Goal: Task Accomplishment & Management: Manage account settings

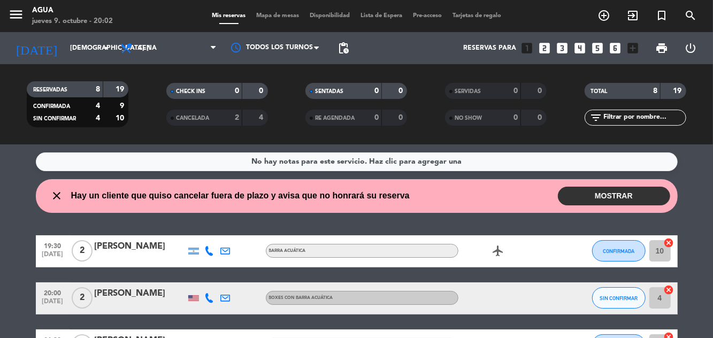
scroll to position [40, 0]
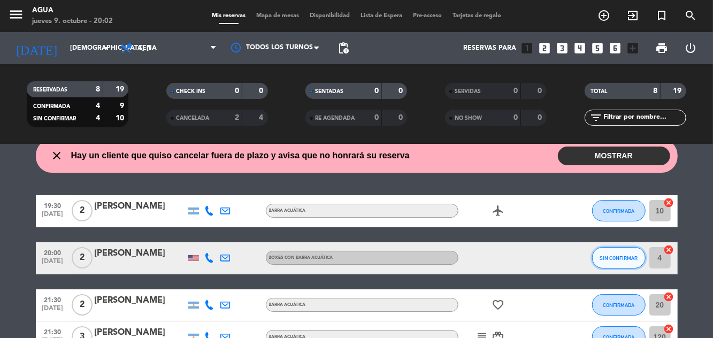
click at [630, 259] on span "SIN CONFIRMAR" at bounding box center [619, 258] width 38 height 6
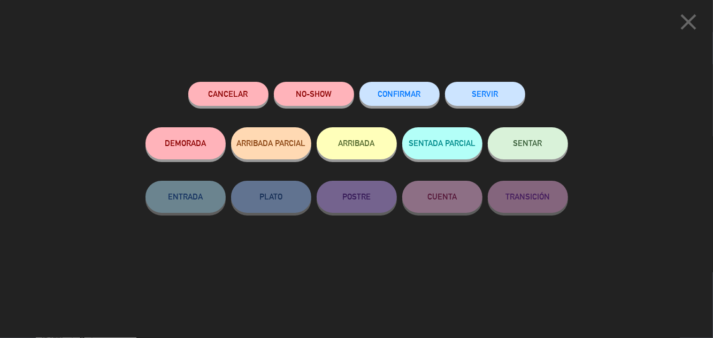
click at [517, 135] on button "SENTAR" at bounding box center [528, 143] width 80 height 32
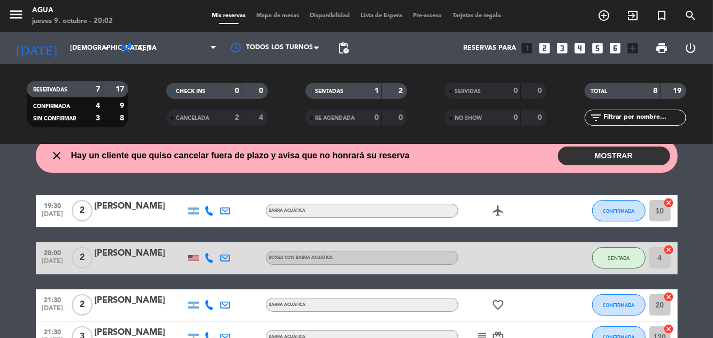
click at [502, 215] on icon "airplanemode_active" at bounding box center [498, 210] width 13 height 13
click at [497, 215] on icon "airplanemode_active" at bounding box center [498, 210] width 13 height 13
click at [192, 213] on div at bounding box center [193, 211] width 11 height 7
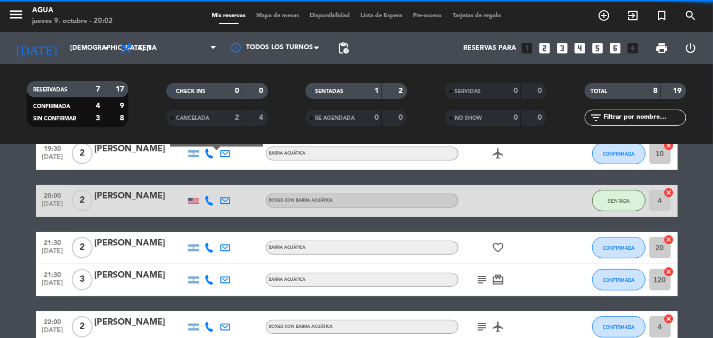
scroll to position [99, 0]
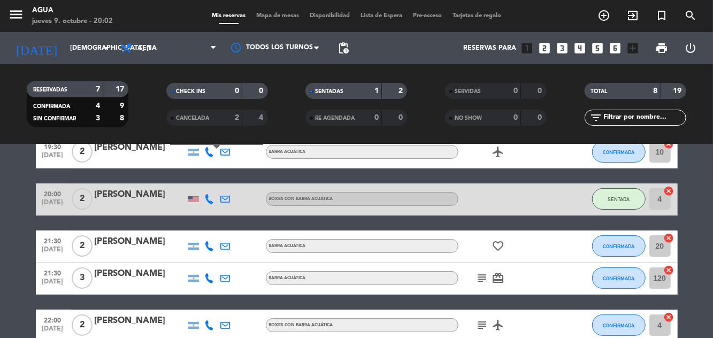
click at [503, 322] on icon "airplanemode_active" at bounding box center [498, 325] width 13 height 13
click at [495, 330] on icon "airplanemode_active" at bounding box center [498, 325] width 13 height 13
click at [477, 323] on icon "subject" at bounding box center [482, 325] width 13 height 13
click at [479, 282] on icon "subject" at bounding box center [482, 278] width 13 height 13
click at [485, 327] on icon "subject" at bounding box center [482, 325] width 13 height 13
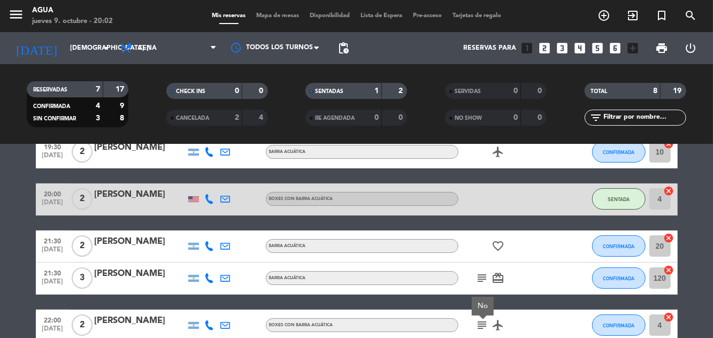
click at [482, 275] on icon "subject" at bounding box center [482, 278] width 13 height 13
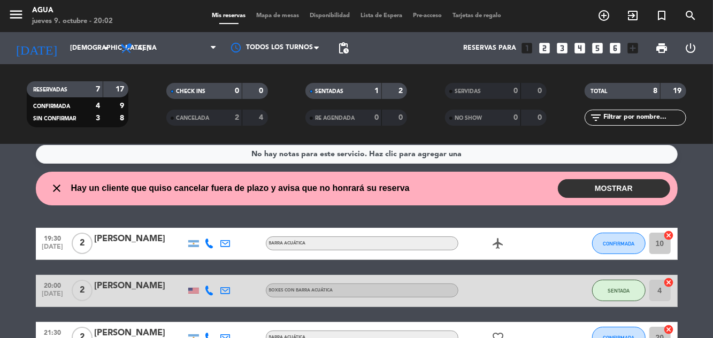
scroll to position [0, 0]
